Goal: Task Accomplishment & Management: Use online tool/utility

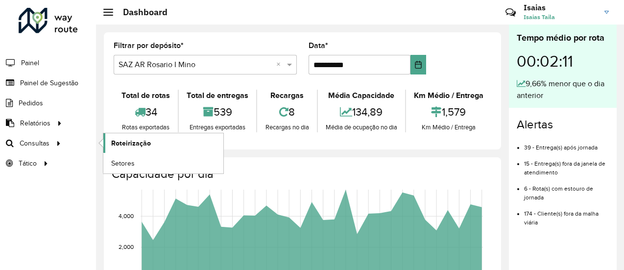
click at [135, 142] on span "Roteirização" at bounding box center [131, 143] width 40 height 10
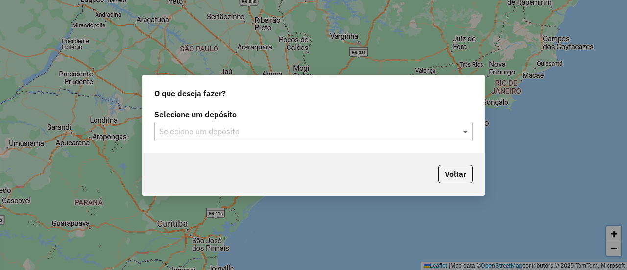
click at [467, 131] on span at bounding box center [466, 131] width 12 height 12
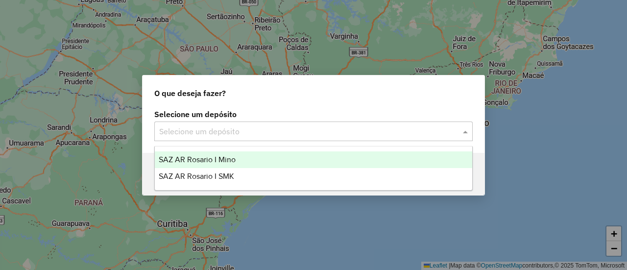
click at [209, 156] on span "SAZ AR Rosario I Mino" at bounding box center [197, 159] width 77 height 8
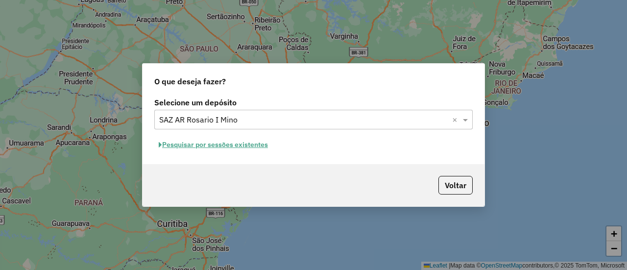
click at [256, 143] on button "Pesquisar por sessões existentes" at bounding box center [213, 144] width 118 height 15
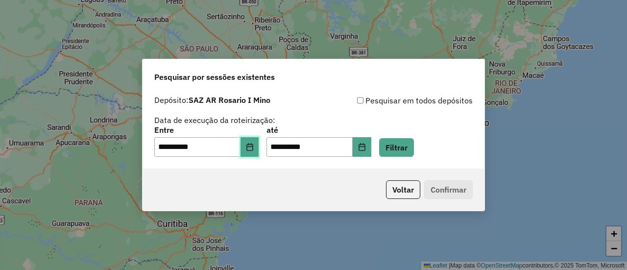
click at [254, 146] on icon "Choose Date" at bounding box center [250, 147] width 8 height 8
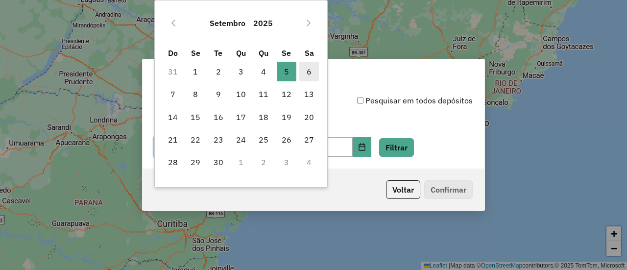
click at [306, 69] on span "6" at bounding box center [309, 72] width 20 height 20
type input "**********"
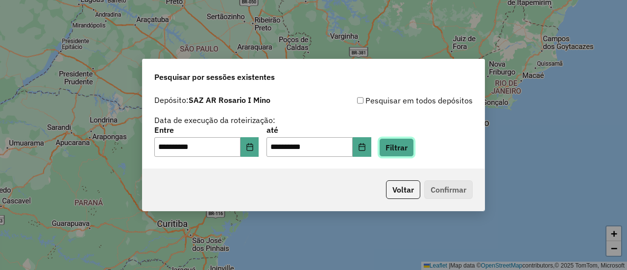
click at [408, 147] on button "Filtrar" at bounding box center [396, 147] width 35 height 19
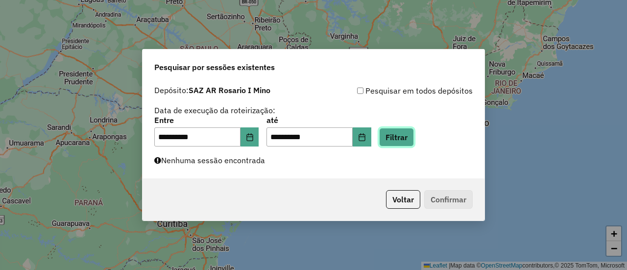
click at [409, 138] on button "Filtrar" at bounding box center [396, 137] width 35 height 19
click at [412, 138] on button "Filtrar" at bounding box center [396, 137] width 35 height 19
click at [413, 134] on button "Filtrar" at bounding box center [396, 137] width 35 height 19
